Goal: Check status: Check status

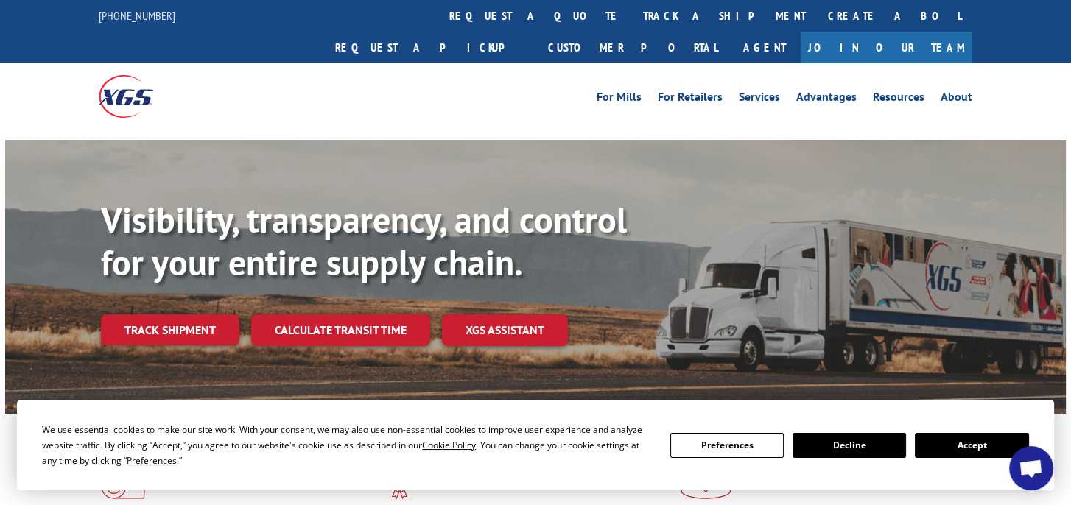
click at [632, 28] on link "track a shipment" at bounding box center [724, 16] width 185 height 32
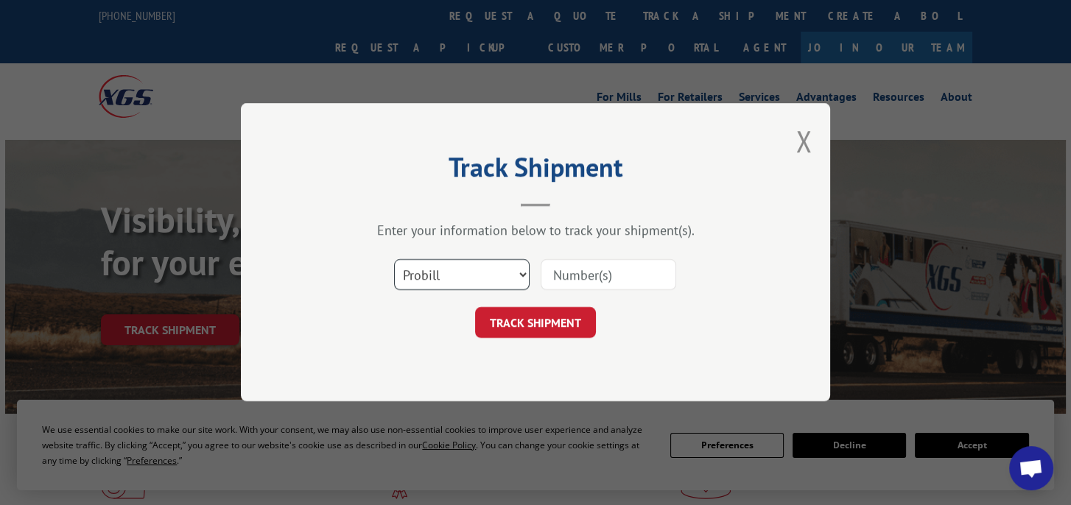
click at [495, 277] on select "Select category... Probill BOL PO" at bounding box center [462, 275] width 136 height 31
select select "bol"
click at [394, 260] on select "Select category... Probill BOL PO" at bounding box center [462, 275] width 136 height 31
click at [571, 279] on input at bounding box center [609, 275] width 136 height 31
paste input "2875590"
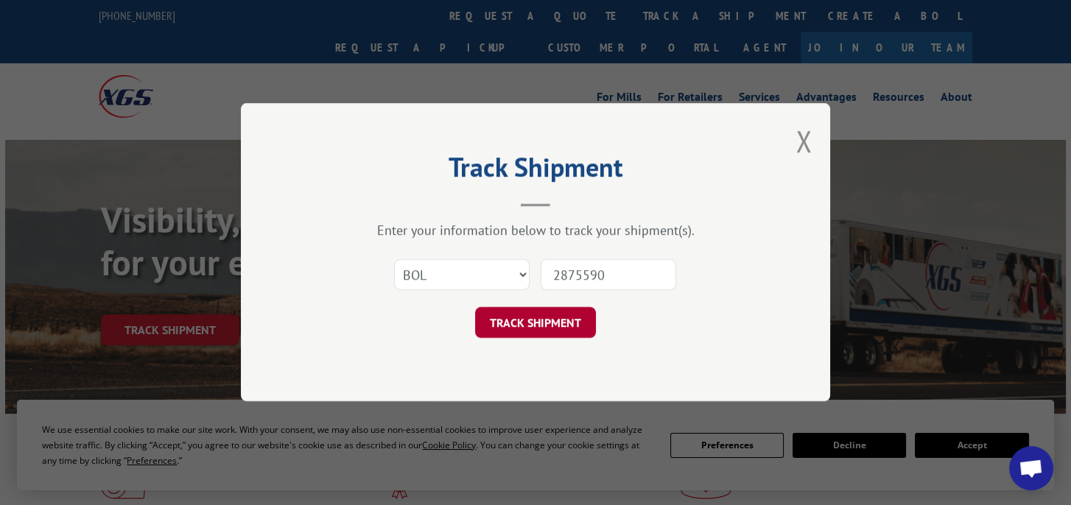
type input "2875590"
click at [534, 312] on button "TRACK SHIPMENT" at bounding box center [535, 323] width 121 height 31
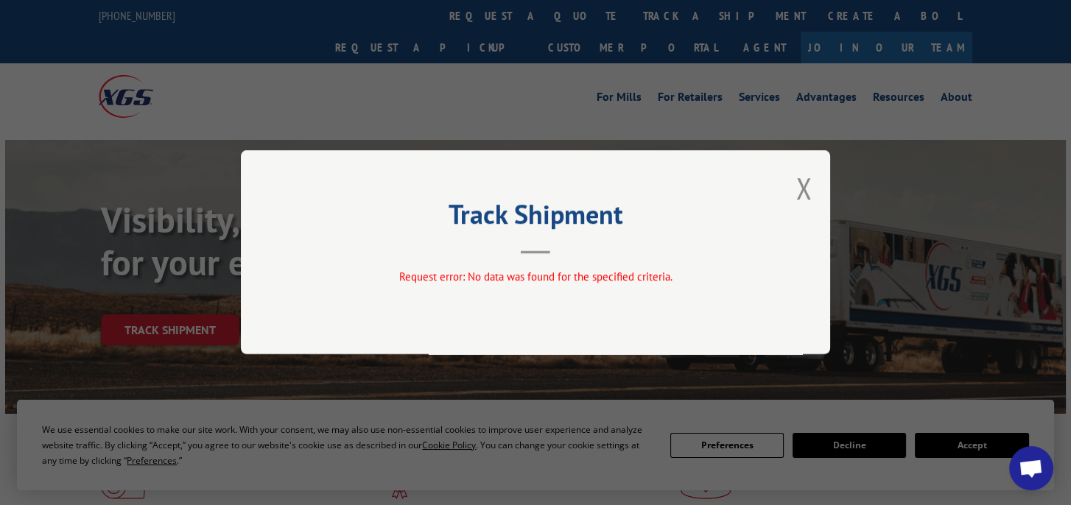
click at [802, 186] on button "Close modal" at bounding box center [804, 188] width 16 height 39
